Goal: Check status

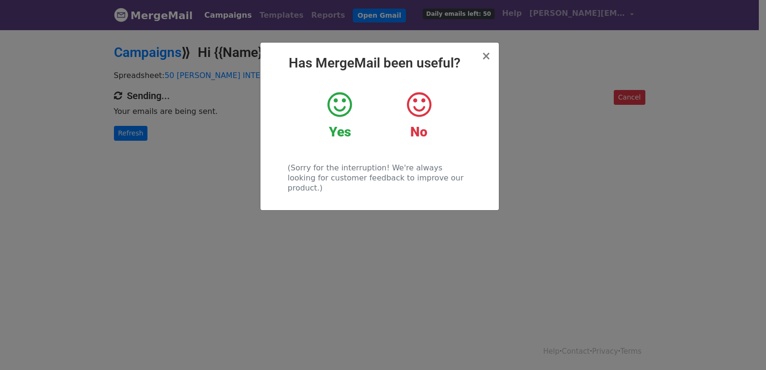
click at [120, 118] on div "× Has MergeMail been useful? Yes No (Sorry for the interruption! We're always l…" at bounding box center [383, 199] width 766 height 341
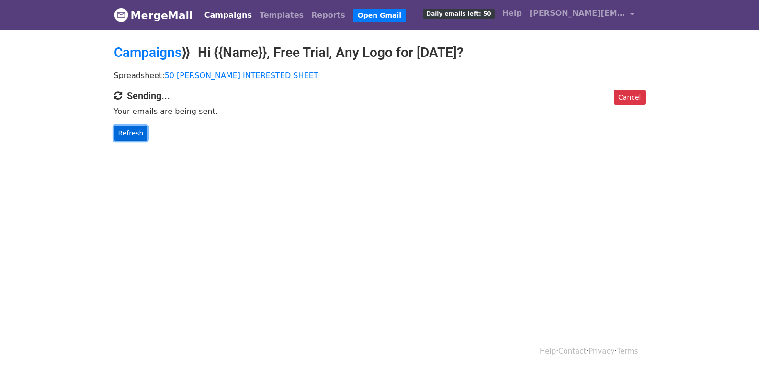
click at [134, 139] on link "Refresh" at bounding box center [131, 133] width 34 height 15
